Goal: Task Accomplishment & Management: Manage account settings

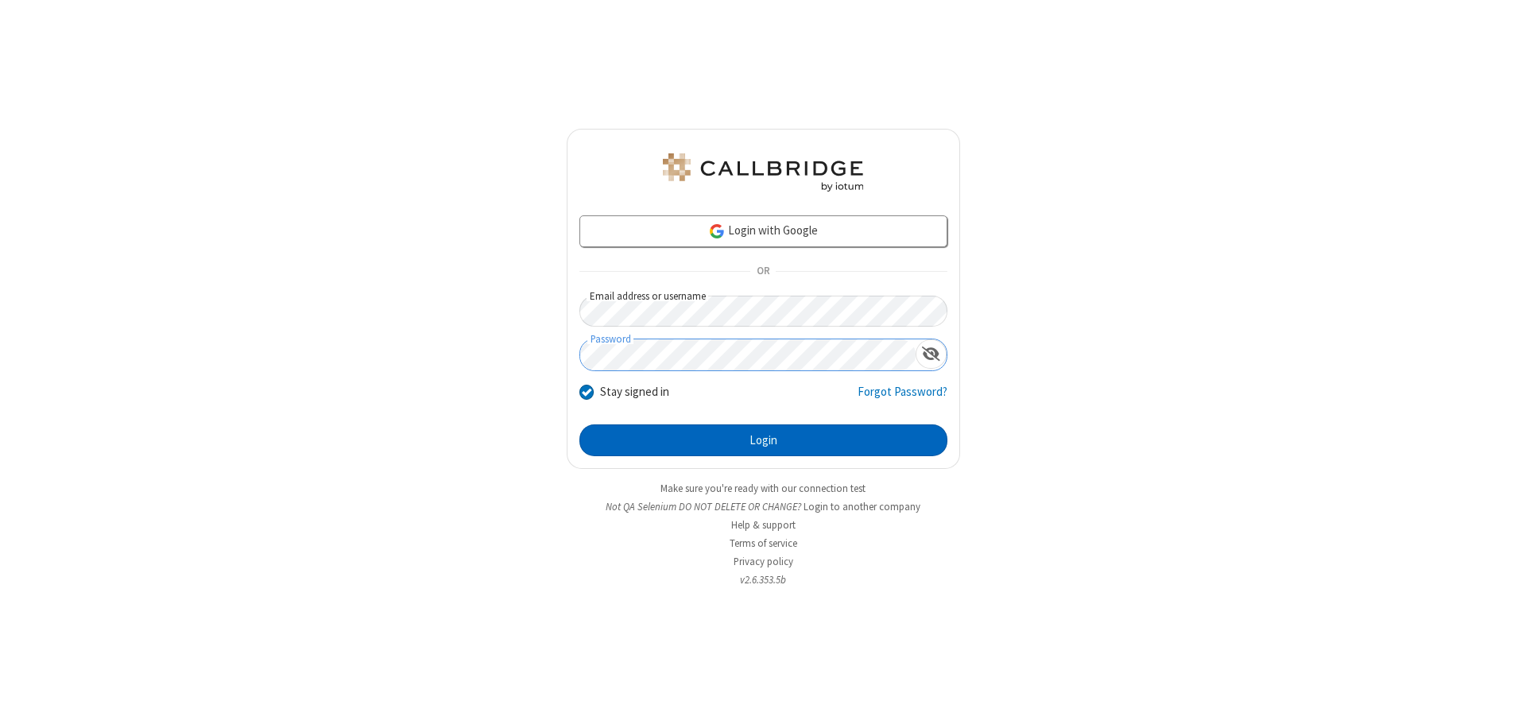
click at [763, 440] on button "Login" at bounding box center [764, 441] width 368 height 32
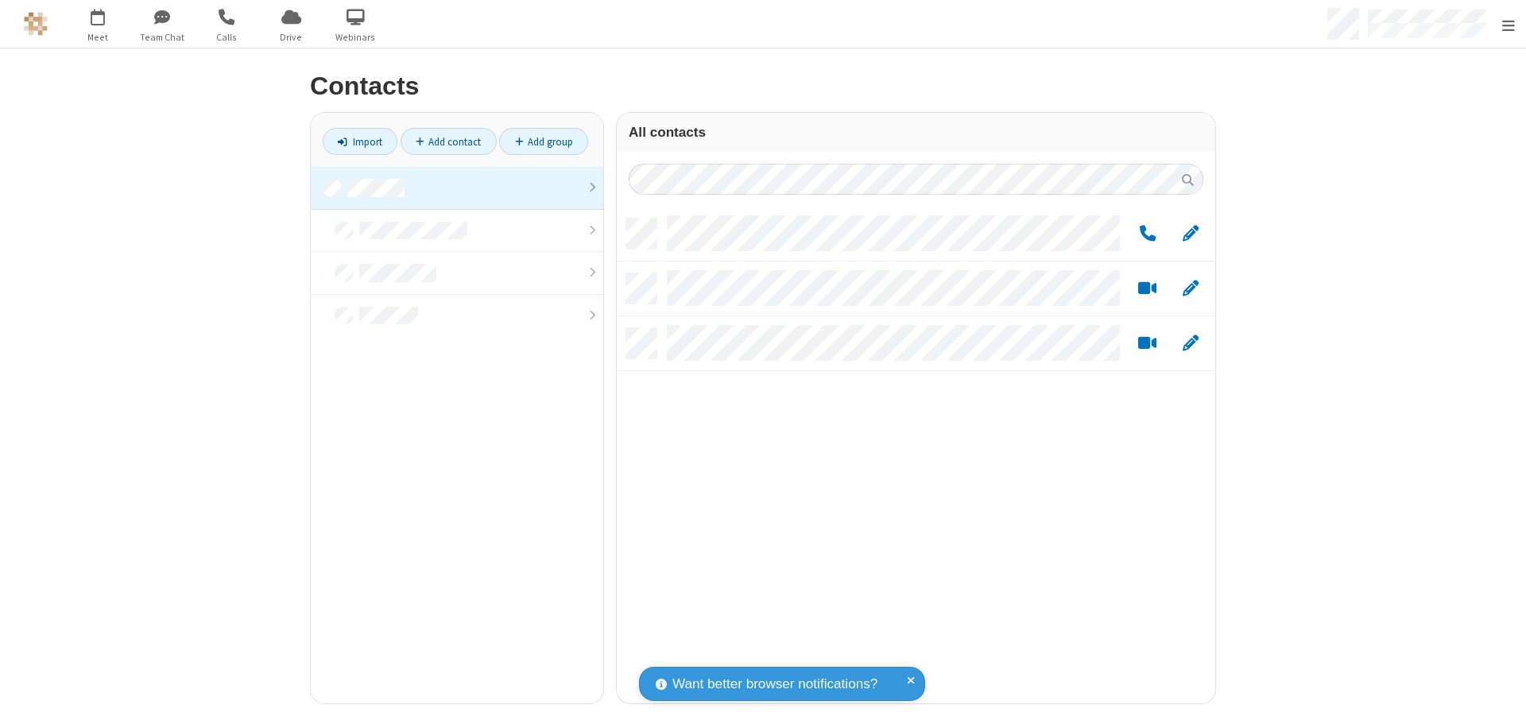
scroll to position [485, 587]
click at [451, 188] on link at bounding box center [457, 188] width 293 height 43
click at [537, 142] on link "Add group" at bounding box center [543, 141] width 89 height 27
